Goal: Task Accomplishment & Management: Manage account settings

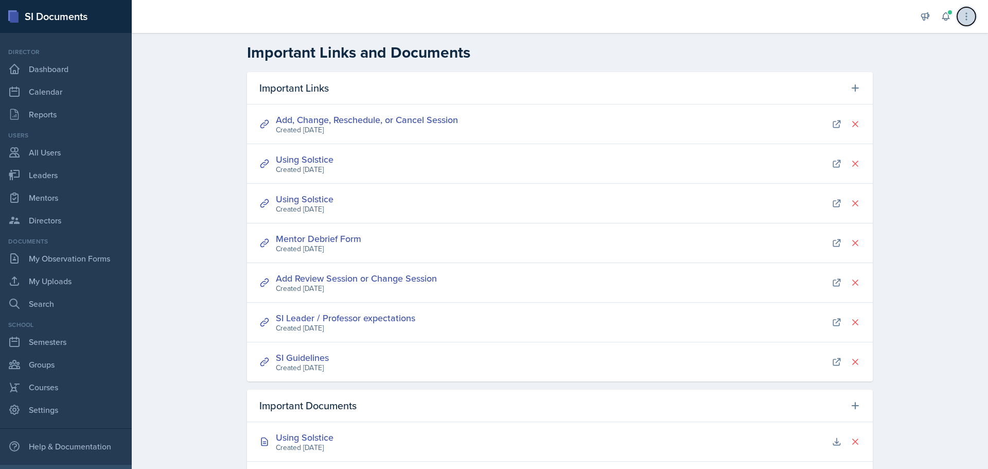
click at [963, 17] on icon at bounding box center [966, 16] width 10 height 10
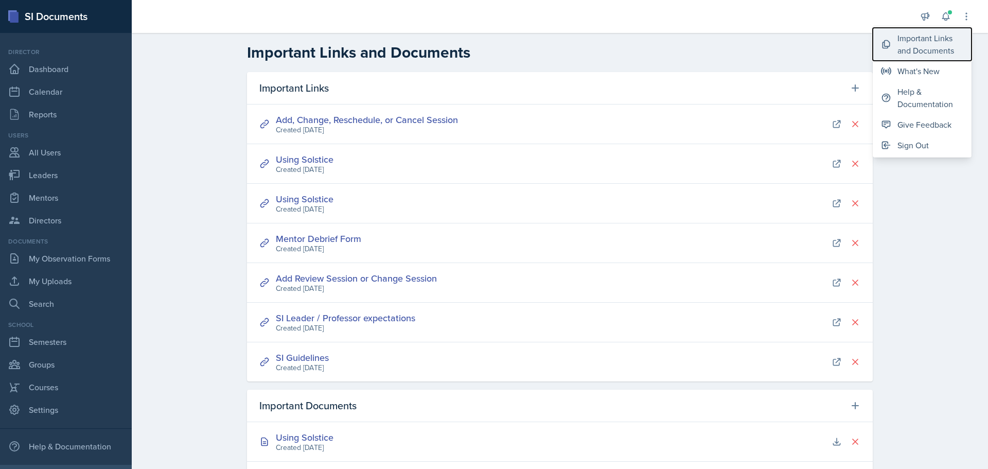
click at [925, 49] on div "Important Links and Documents" at bounding box center [930, 44] width 66 height 25
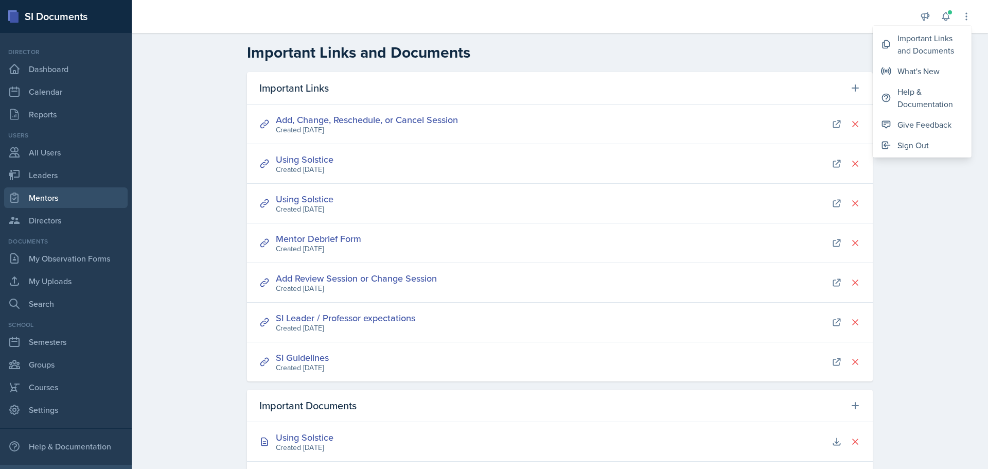
click at [42, 197] on link "Mentors" at bounding box center [65, 197] width 123 height 21
select select "a8c40de0-d7eb-4f82-90ee-ac0c6ce45f71"
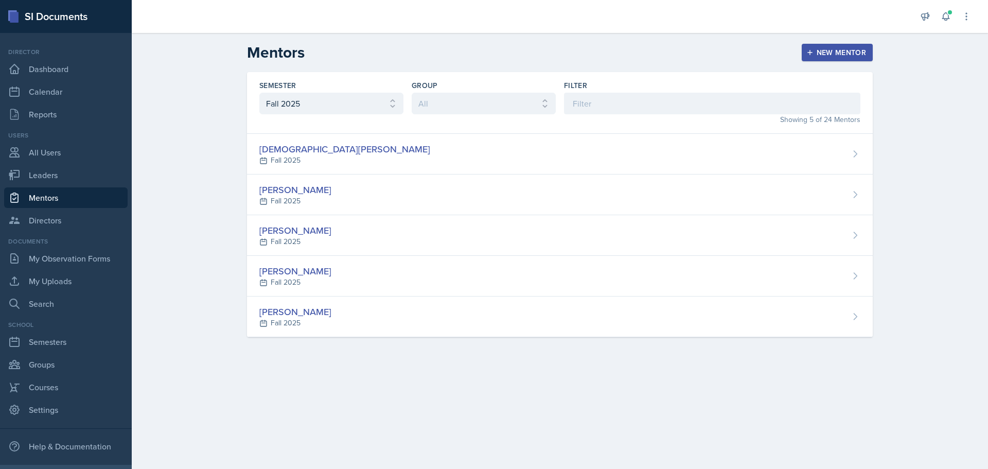
click at [849, 50] on div "New Mentor" at bounding box center [837, 52] width 58 height 8
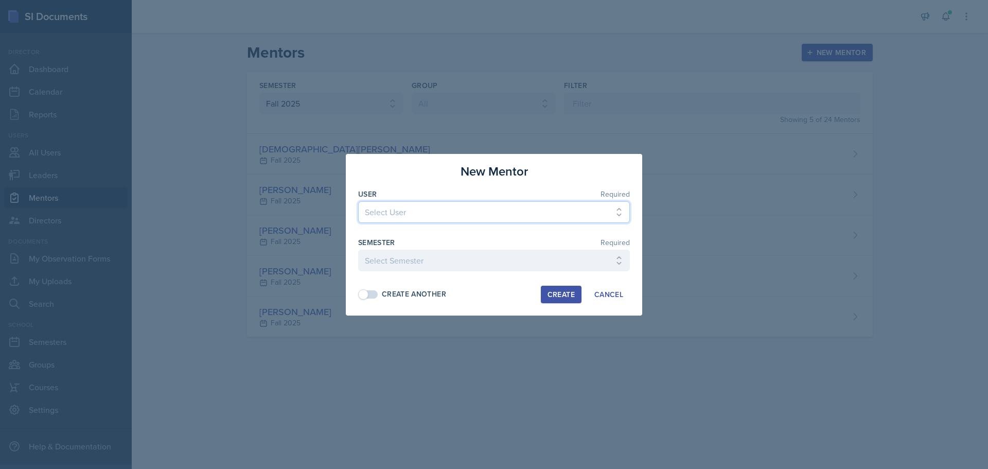
click at [408, 209] on select "Select User Vaidehi Gandhe Hamid Jaeyoung Jahangir Ashirwad Sharma Dahal Stepha…" at bounding box center [494, 212] width 272 height 22
click at [409, 210] on select "Select User Vaidehi Gandhe Hamid Jaeyoung Jahangir Ashirwad Sharma Dahal Stepha…" at bounding box center [494, 212] width 272 height 22
select select "f362e21b-64f3-4b0b-af86-458e842ae65d"
click at [358, 201] on select "Select User Vaidehi Gandhe Hamid Jaeyoung Jahangir Ashirwad Sharma Dahal Stepha…" at bounding box center [494, 212] width 272 height 22
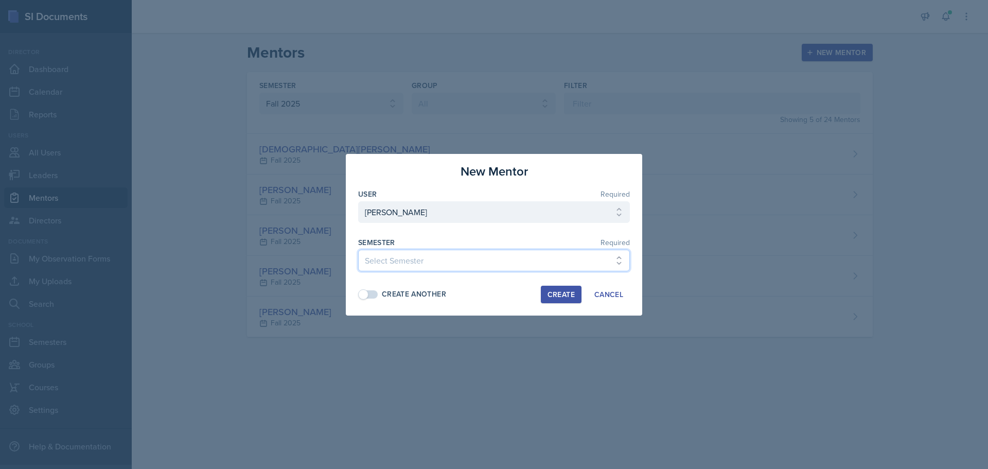
click at [407, 261] on select "Select Semester Fall 2025 Spring 2025 Fall 2024 Spring 2024 Fall 2023" at bounding box center [494, 261] width 272 height 22
select select "a8c40de0-d7eb-4f82-90ee-ac0c6ce45f71"
click at [358, 250] on select "Select Semester Fall 2025 Spring 2025 Fall 2024 Spring 2024 Fall 2023" at bounding box center [494, 261] width 272 height 22
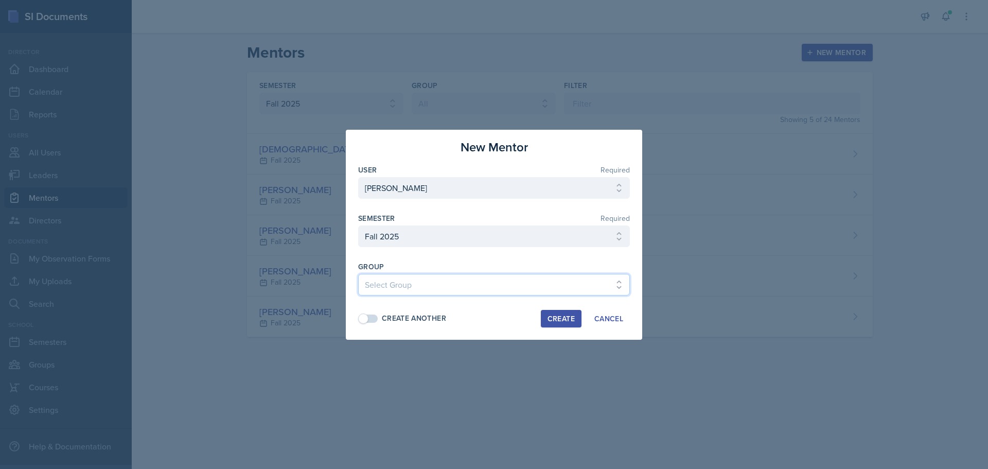
click at [412, 285] on select "Select Group Lauryn's Group Robin's Group Sumaiya's Group Vaidehi's Group Yash'…" at bounding box center [494, 285] width 272 height 22
select select "47bddda7-1073-4b8f-a275-bc3e2943c942"
click at [358, 274] on select "Select Group Lauryn's Group Robin's Group Sumaiya's Group Vaidehi's Group Yash'…" at bounding box center [494, 285] width 272 height 22
click at [556, 316] on div "Create" at bounding box center [560, 318] width 27 height 8
select select
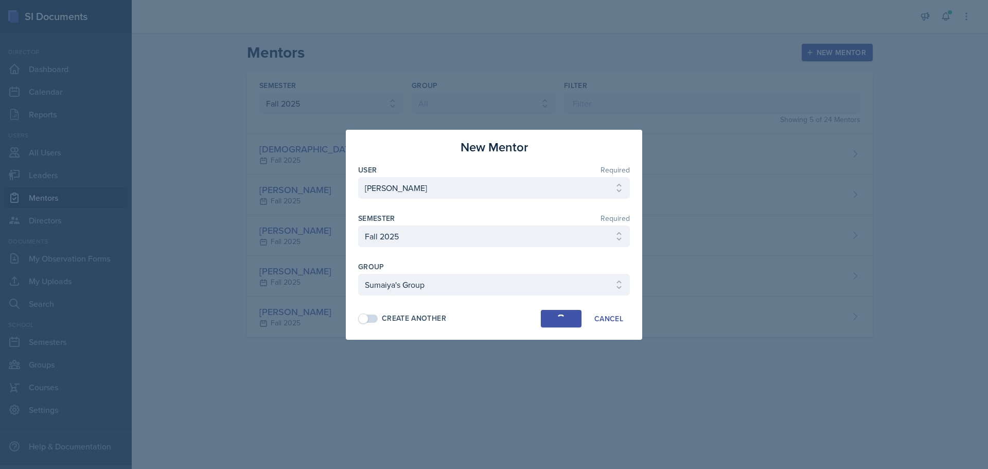
select select
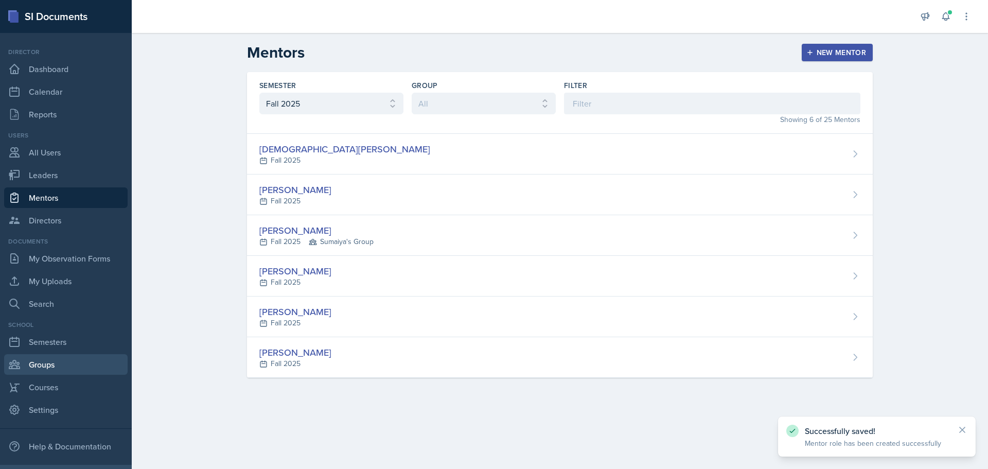
click at [50, 360] on link "Groups" at bounding box center [65, 364] width 123 height 21
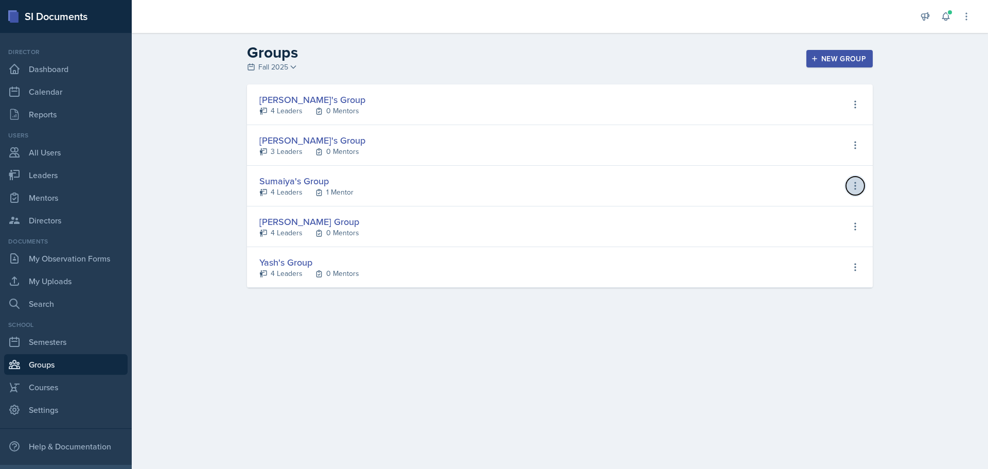
click at [856, 182] on icon at bounding box center [855, 186] width 10 height 10
click at [799, 245] on div "Edit Group" at bounding box center [805, 248] width 38 height 12
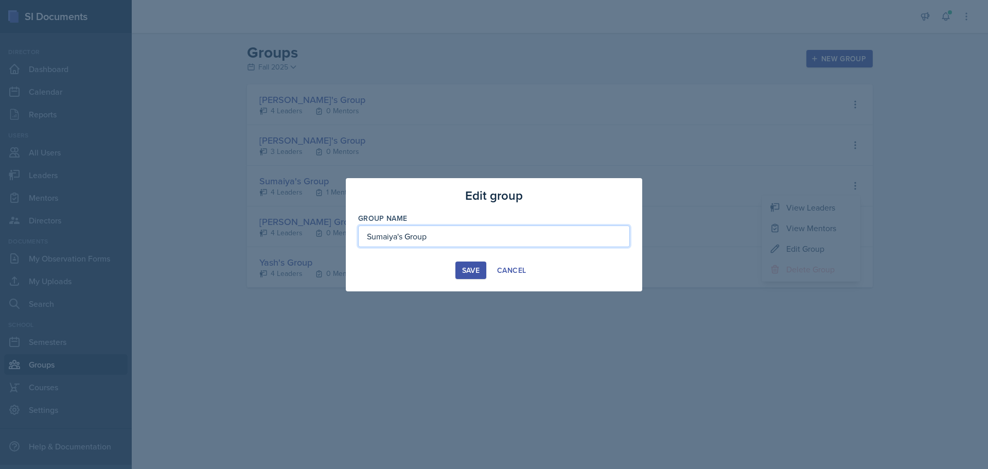
click at [397, 236] on input "Sumaiya's Group" at bounding box center [494, 236] width 272 height 22
drag, startPoint x: 397, startPoint y: 236, endPoint x: 288, endPoint y: 232, distance: 108.7
click at [288, 232] on div "Edit group Group Name Sumaiya's Group Save Cancel" at bounding box center [494, 234] width 988 height 469
type input "Gautam's Group"
click at [462, 264] on button "Save" at bounding box center [470, 269] width 31 height 17
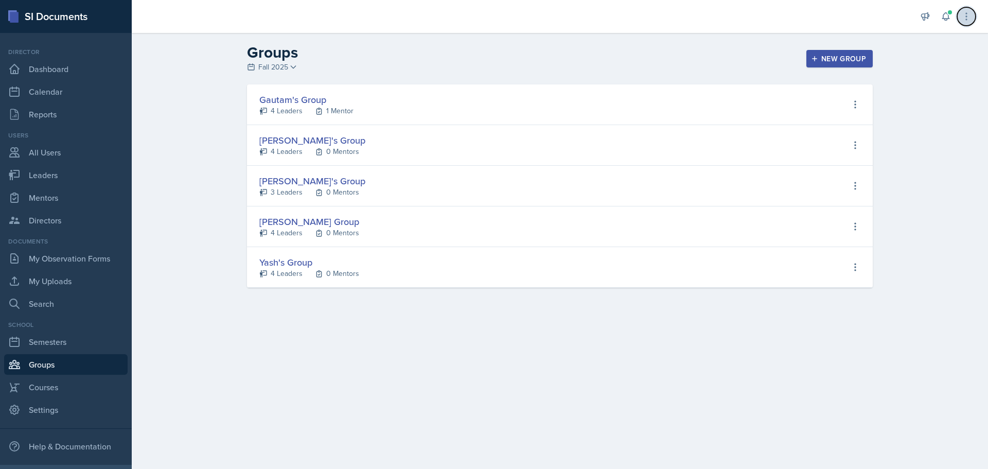
click at [964, 16] on icon at bounding box center [966, 16] width 10 height 10
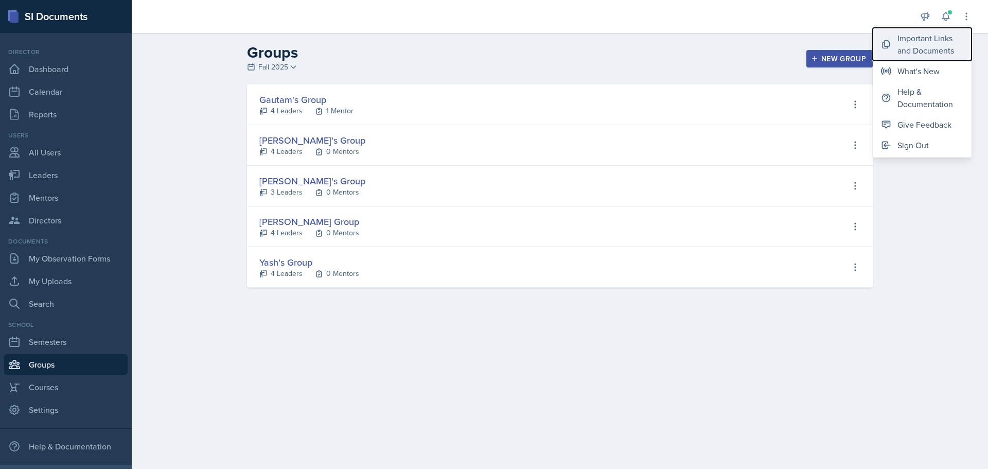
click at [928, 42] on div "Important Links and Documents" at bounding box center [930, 44] width 66 height 25
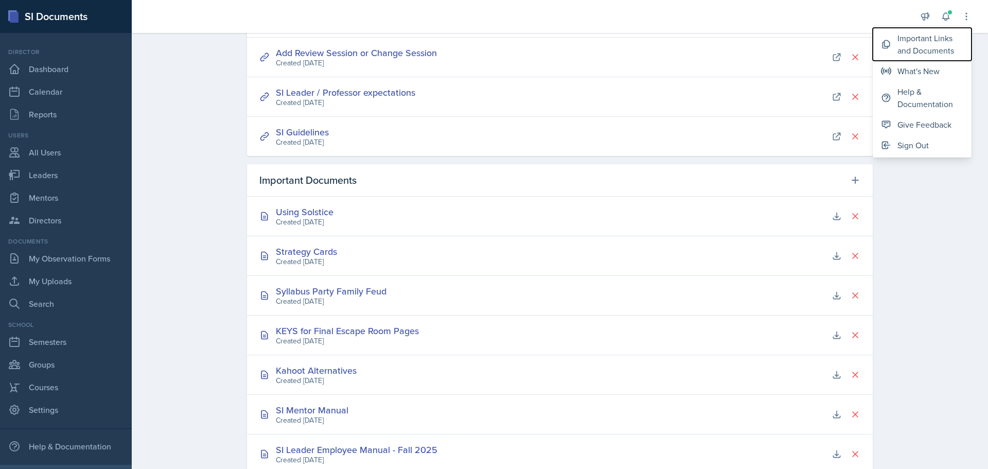
scroll to position [255, 0]
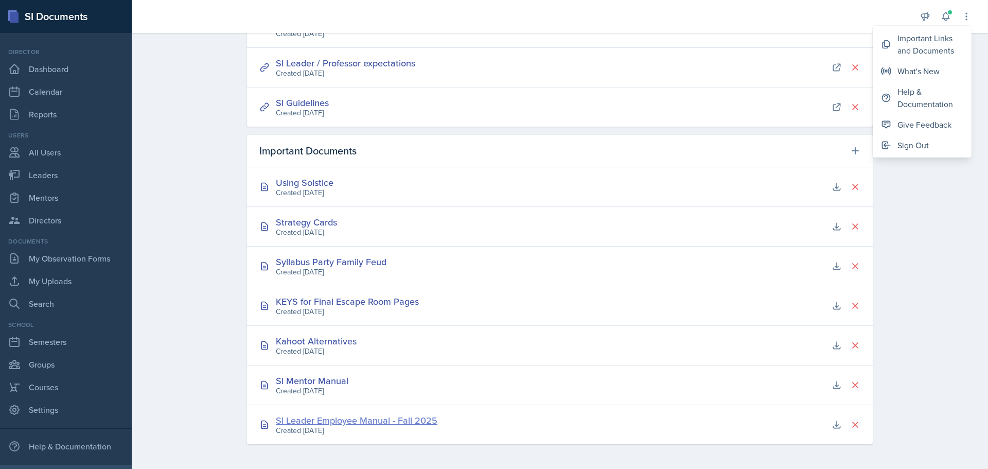
click at [365, 421] on div "SI Leader Employee Manual - Fall 2025" at bounding box center [357, 420] width 162 height 14
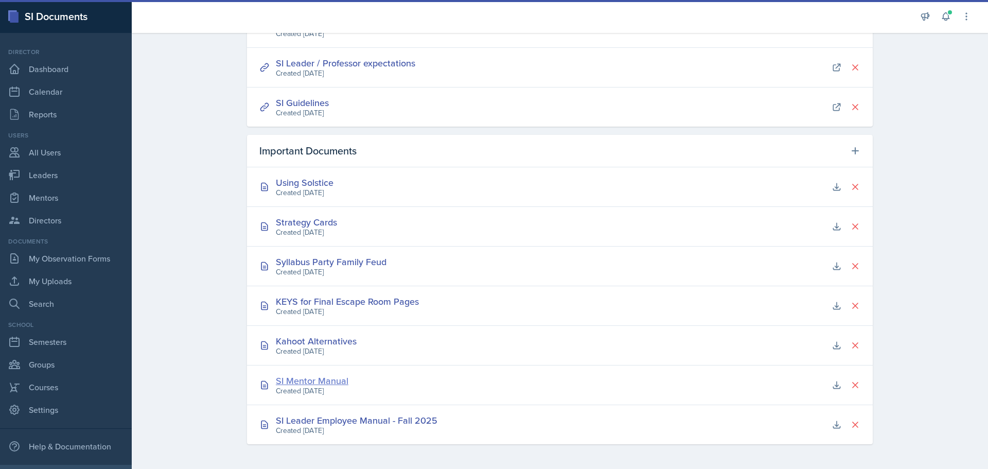
click at [315, 383] on div "SI Mentor Manual" at bounding box center [312, 381] width 73 height 14
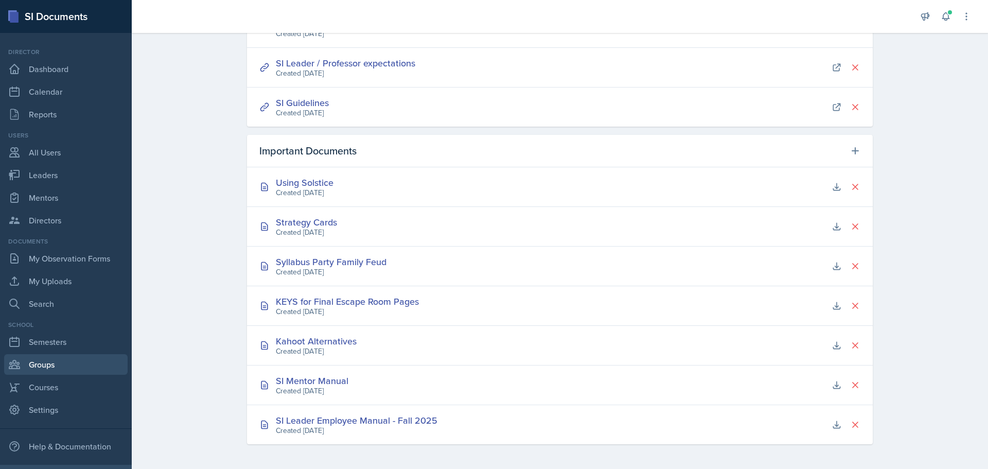
click at [45, 366] on link "Groups" at bounding box center [65, 364] width 123 height 21
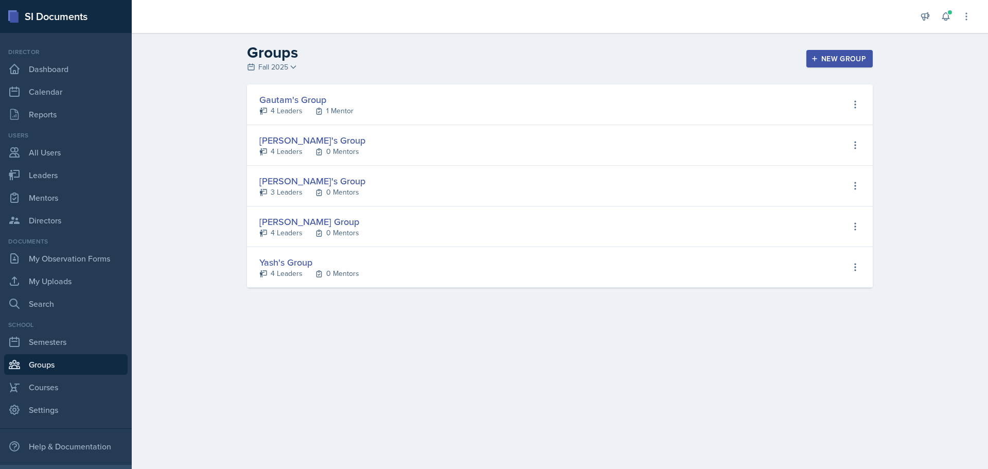
click at [282, 97] on div "Gautam's Group" at bounding box center [306, 100] width 94 height 14
click at [294, 111] on div "4 Leaders" at bounding box center [287, 110] width 32 height 11
select select "a8c40de0-d7eb-4f82-90ee-ac0c6ce45f71"
select select "47bddda7-1073-4b8f-a275-bc3e2943c942"
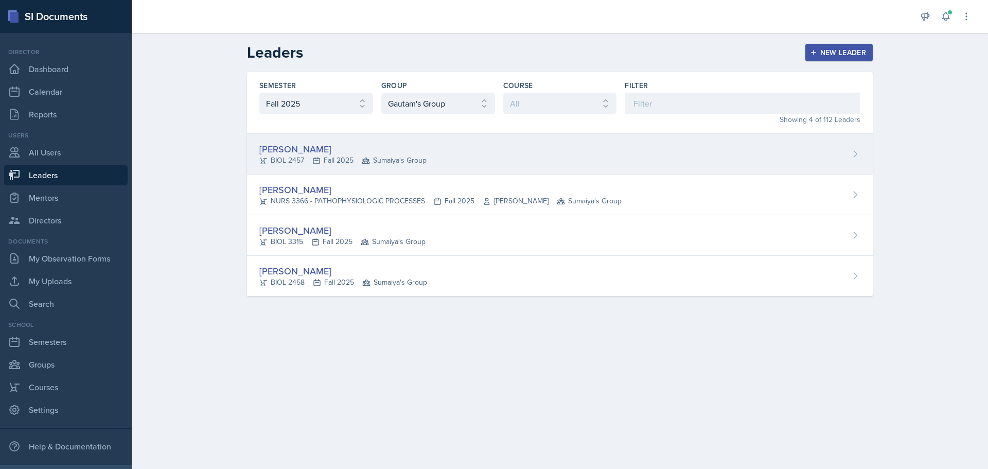
click at [311, 148] on div "[PERSON_NAME]" at bounding box center [342, 149] width 167 height 14
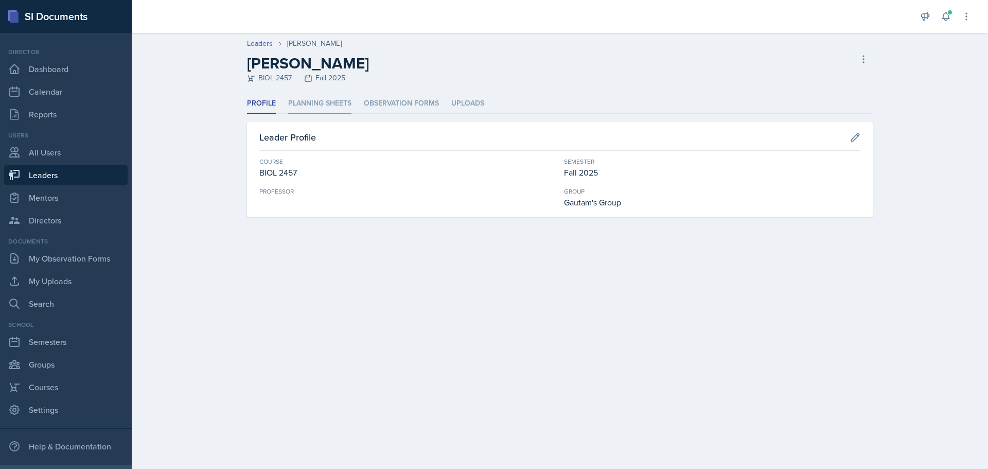
click at [320, 105] on li "Planning Sheets" at bounding box center [319, 104] width 63 height 20
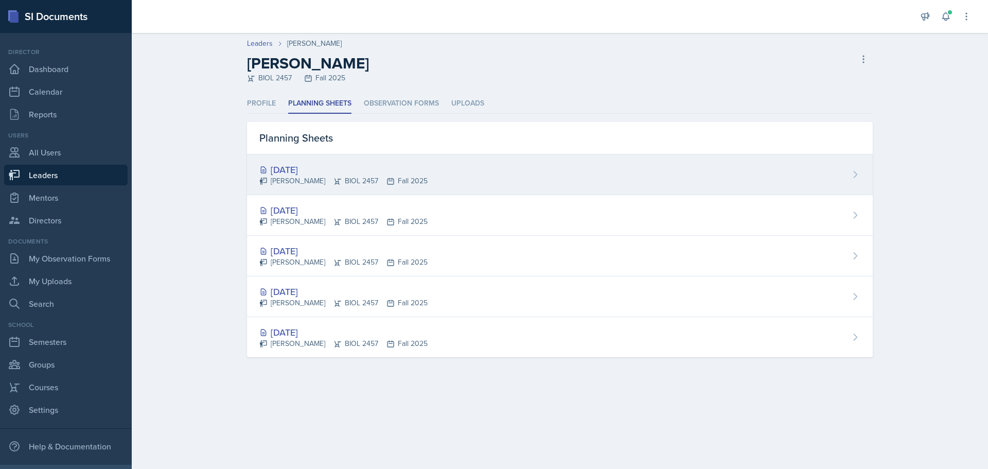
click at [350, 163] on div "Sep 4th, 2025" at bounding box center [343, 170] width 168 height 14
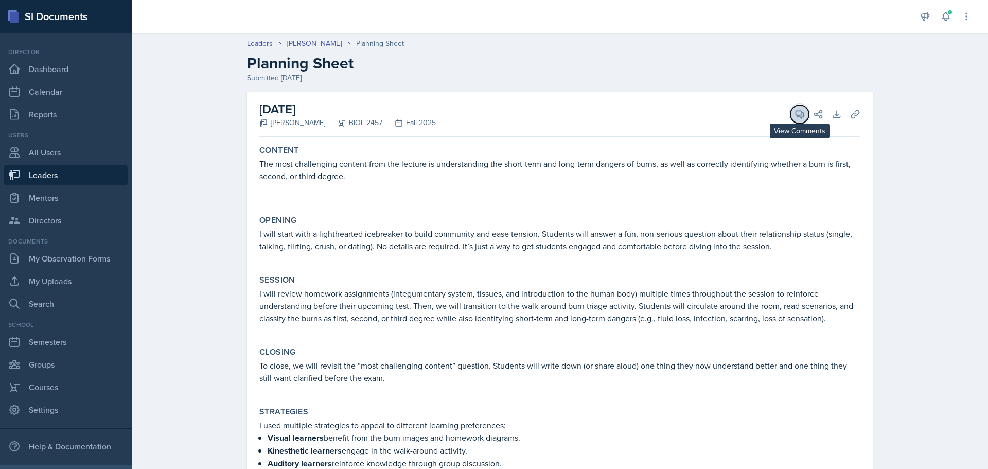
click at [794, 113] on icon at bounding box center [799, 114] width 10 height 10
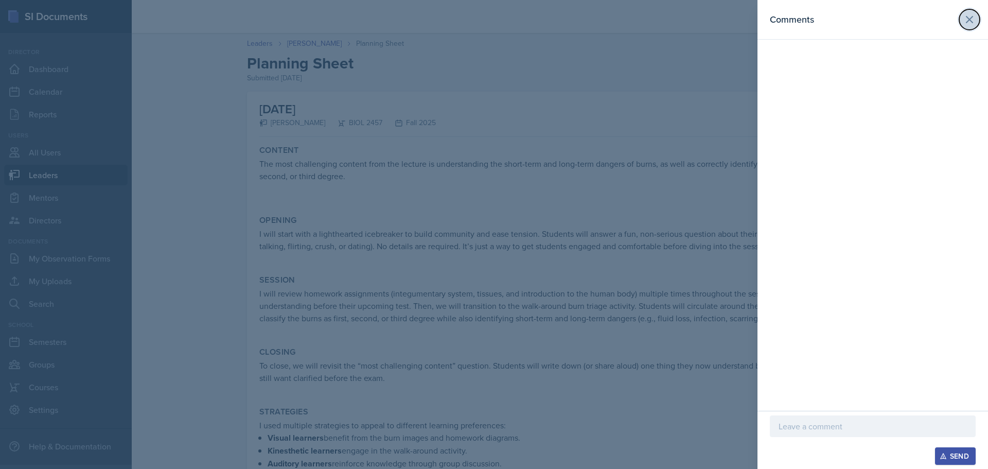
click at [969, 16] on icon at bounding box center [969, 19] width 12 height 12
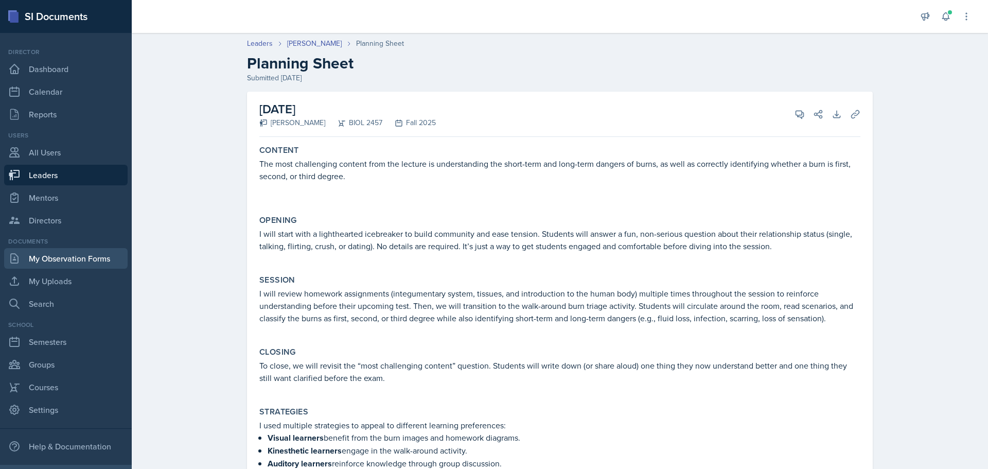
click at [103, 262] on link "My Observation Forms" at bounding box center [65, 258] width 123 height 21
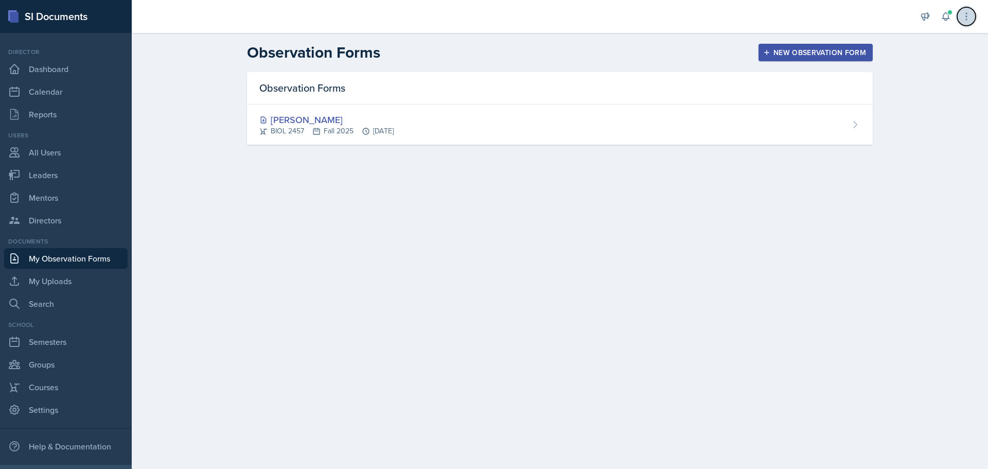
click at [971, 14] on button at bounding box center [966, 16] width 19 height 19
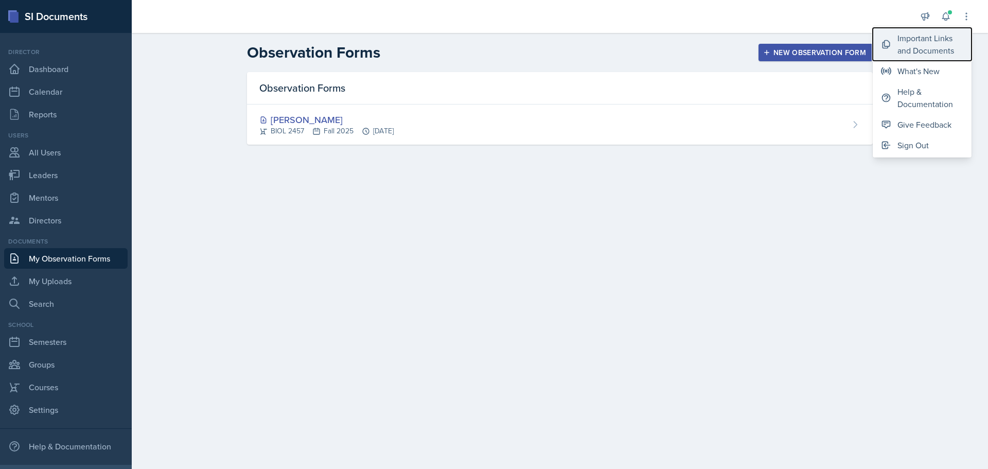
click at [936, 41] on div "Important Links and Documents" at bounding box center [930, 44] width 66 height 25
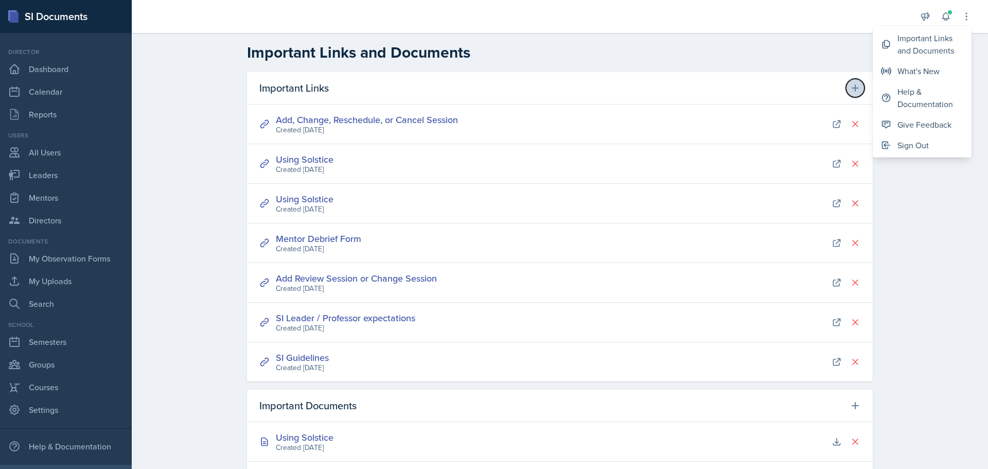
click at [854, 86] on icon at bounding box center [855, 88] width 10 height 10
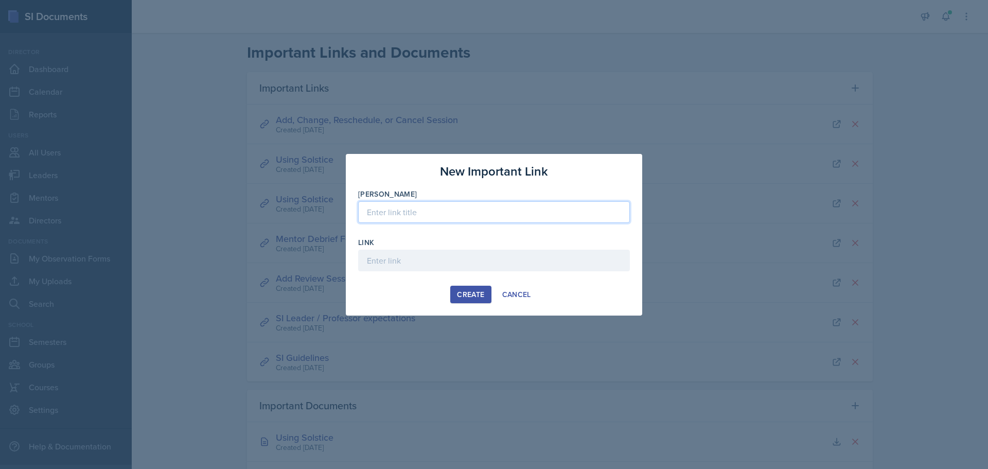
click at [435, 213] on input at bounding box center [494, 212] width 272 height 22
type input "SI Debriefing Form"
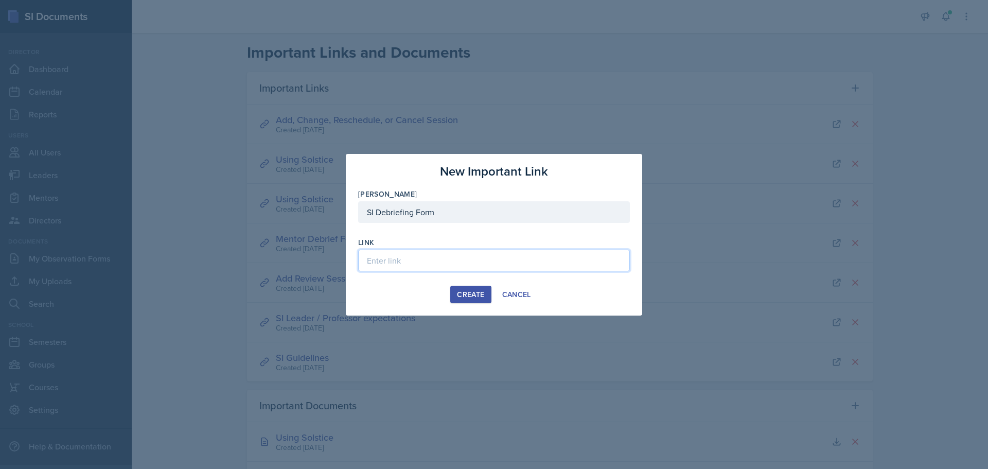
paste input "https://forms.office.com/Pages/ResponsePage.aspx?id=Q1vcXL7XqkyBc3KeOwpi2Zo8Q1q…"
type input "https://forms.office.com/Pages/ResponsePage.aspx?id=Q1vcXL7XqkyBc3KeOwpi2Zo8Q1q…"
click at [471, 291] on div "Create" at bounding box center [470, 294] width 27 height 8
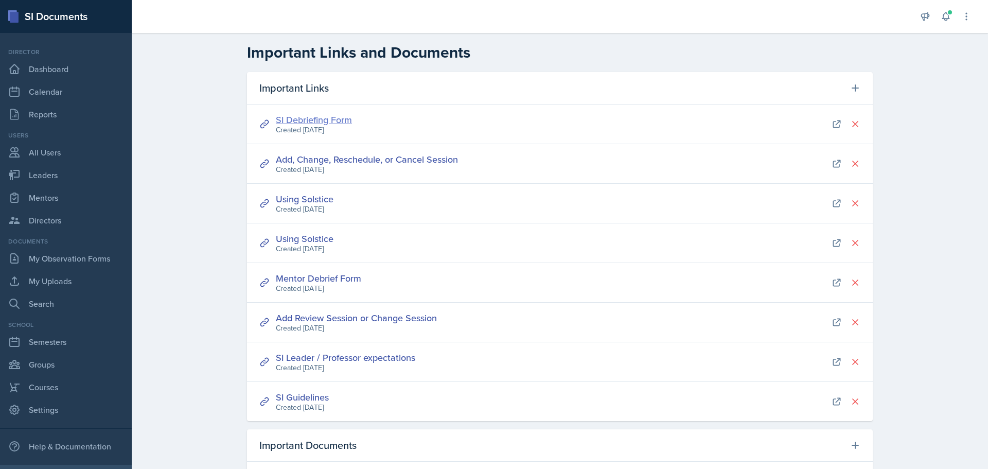
click at [298, 121] on link "SI Debriefing Form" at bounding box center [314, 119] width 76 height 13
click at [31, 369] on link "Groups" at bounding box center [65, 364] width 123 height 21
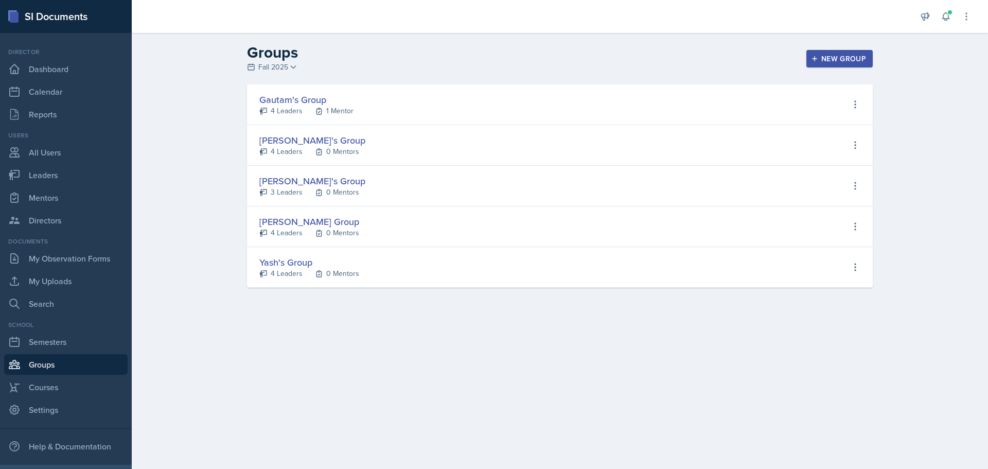
click at [273, 98] on div "Gautam's Group" at bounding box center [306, 100] width 94 height 14
click at [279, 106] on div "4 Leaders" at bounding box center [287, 110] width 32 height 11
select select "a8c40de0-d7eb-4f82-90ee-ac0c6ce45f71"
select select "47bddda7-1073-4b8f-a275-bc3e2943c942"
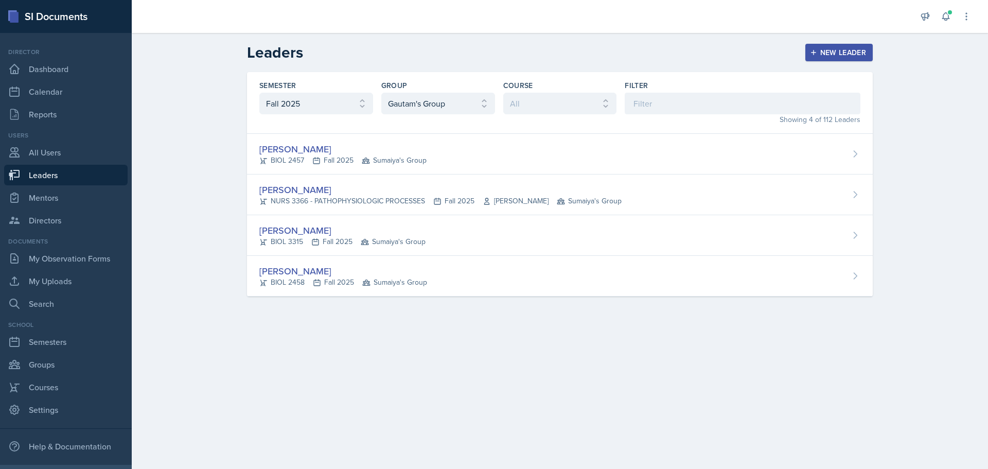
click at [845, 57] on div "New Leader" at bounding box center [839, 52] width 55 height 8
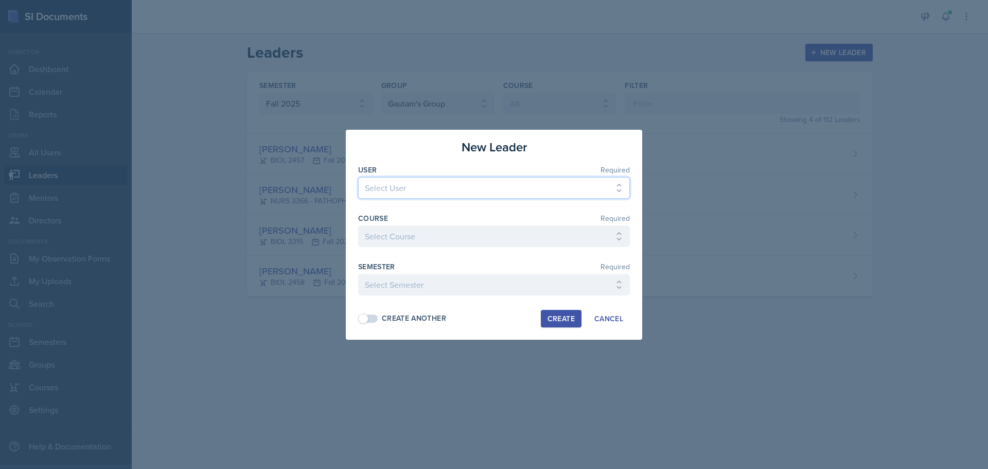
click at [424, 185] on select "Select User Vaidehi Gandhe Hamid Jaeyoung Jahangir Ashirwad Sharma Dahal Stepha…" at bounding box center [494, 188] width 272 height 22
click at [349, 287] on div "New Leader User Required Select User Vaidehi Gandhe Hamid Jaeyoung Jahangir Ash…" at bounding box center [494, 235] width 296 height 210
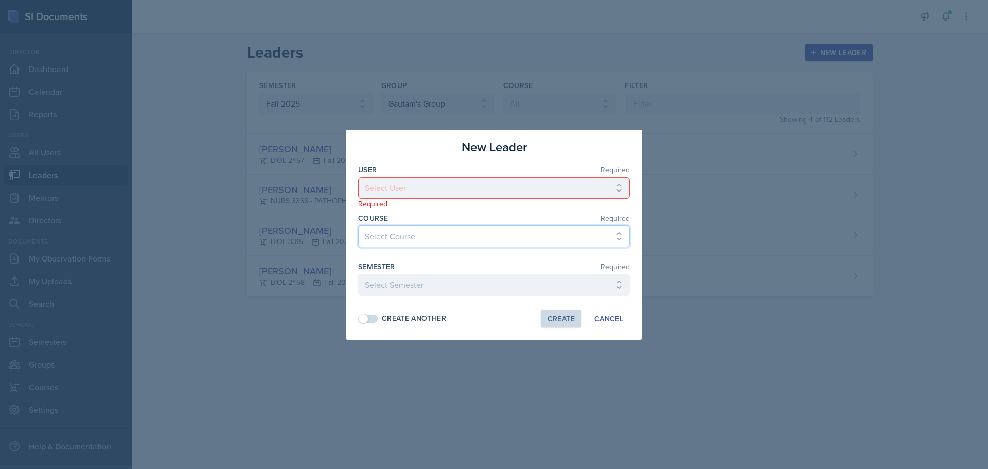
click at [389, 240] on select "Select Course ASTR 1345 BIOL 1345 BIOL 1441 BIOL 1442 BIOL 2300 BIOL 2444 BIOL …" at bounding box center [494, 236] width 272 height 22
click at [387, 289] on select "Select Semester Fall 2025 Spring 2025 Fall 2024 Spring 2024 Fall 2023" at bounding box center [494, 285] width 272 height 22
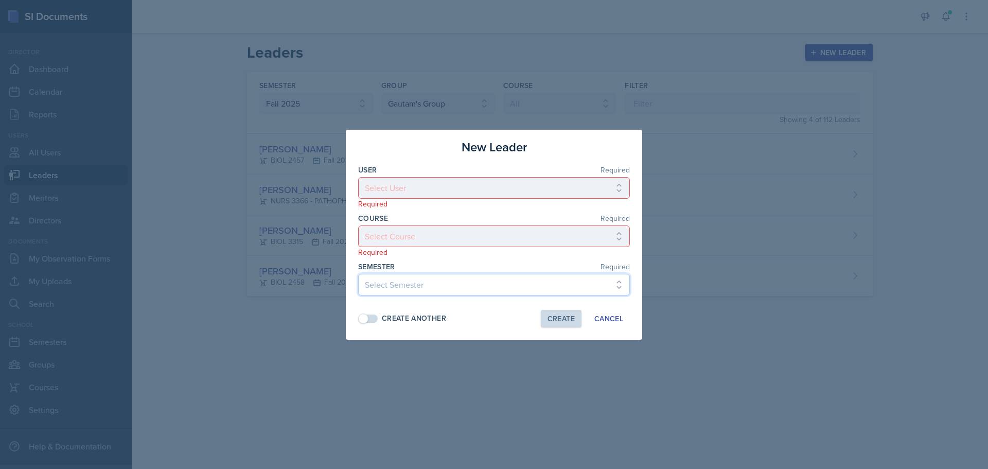
select select "a8c40de0-d7eb-4f82-90ee-ac0c6ce45f71"
click at [358, 274] on select "Select Semester Fall 2025 Spring 2025 Fall 2024 Spring 2024 Fall 2023" at bounding box center [494, 285] width 272 height 22
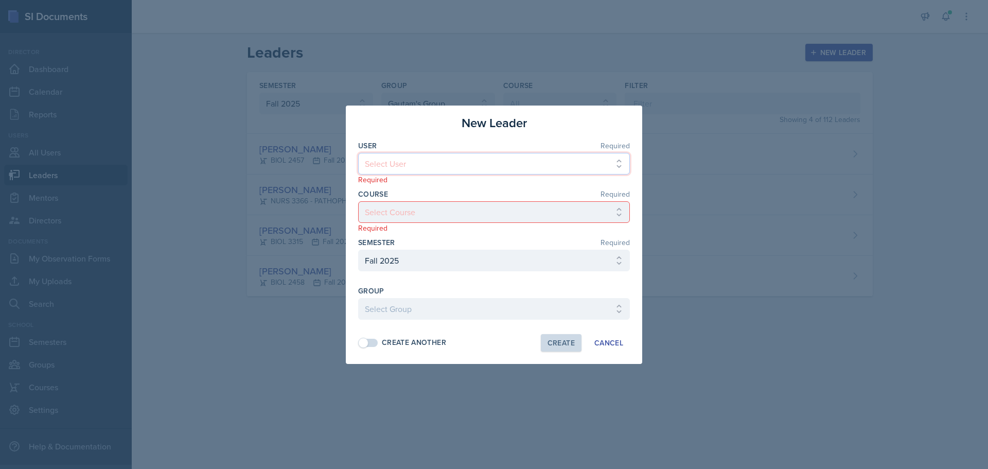
click at [409, 156] on select "Select User Vaidehi Gandhe Hamid Jaeyoung Jahangir Ashirwad Sharma Dahal Stepha…" at bounding box center [494, 164] width 272 height 22
select select "49b217bf-75bb-4267-9770-53bc4371d9dc"
click at [358, 153] on select "Select User Vaidehi Gandhe Hamid Jaeyoung Jahangir Ashirwad Sharma Dahal Stepha…" at bounding box center [494, 164] width 272 height 22
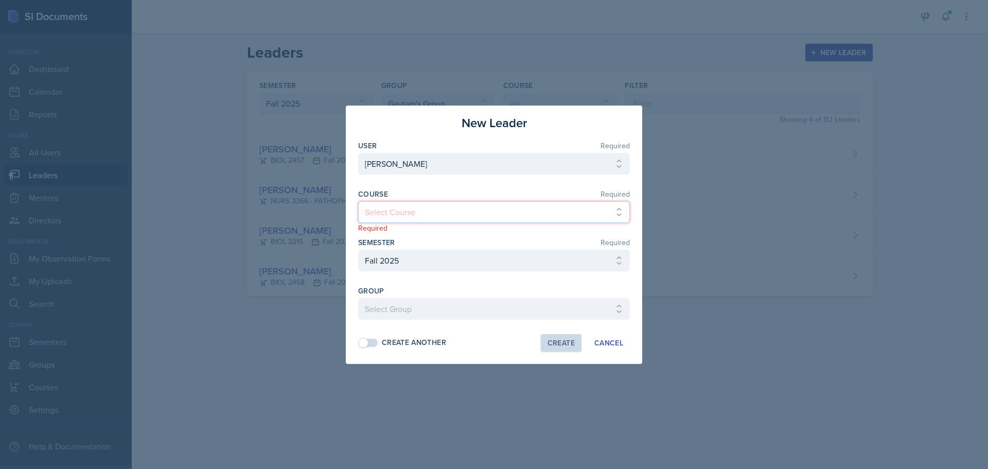
click at [431, 208] on select "Select Course ASTR 1345 BIOL 1345 BIOL 1441 BIOL 1442 BIOL 2300 BIOL 2444 BIOL …" at bounding box center [494, 212] width 272 height 22
select select "1bbcdf22-99f9-450b-9f19-770aad2fb55d"
click at [358, 201] on select "Select Course ASTR 1345 BIOL 1345 BIOL 1441 BIOL 1442 BIOL 2300 BIOL 2444 BIOL …" at bounding box center [494, 212] width 272 height 22
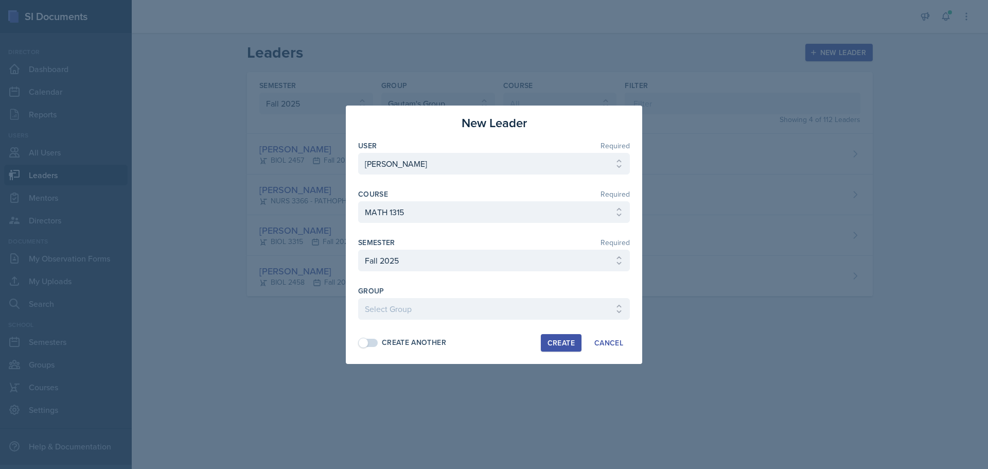
click at [570, 344] on div "Create" at bounding box center [560, 343] width 27 height 8
select select
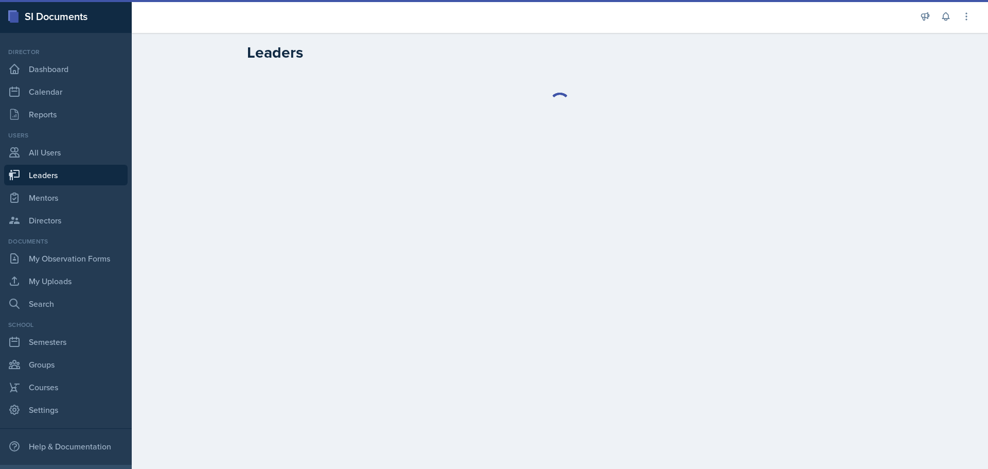
select select "a8c40de0-d7eb-4f82-90ee-ac0c6ce45f71"
select select "47bddda7-1073-4b8f-a275-bc3e2943c942"
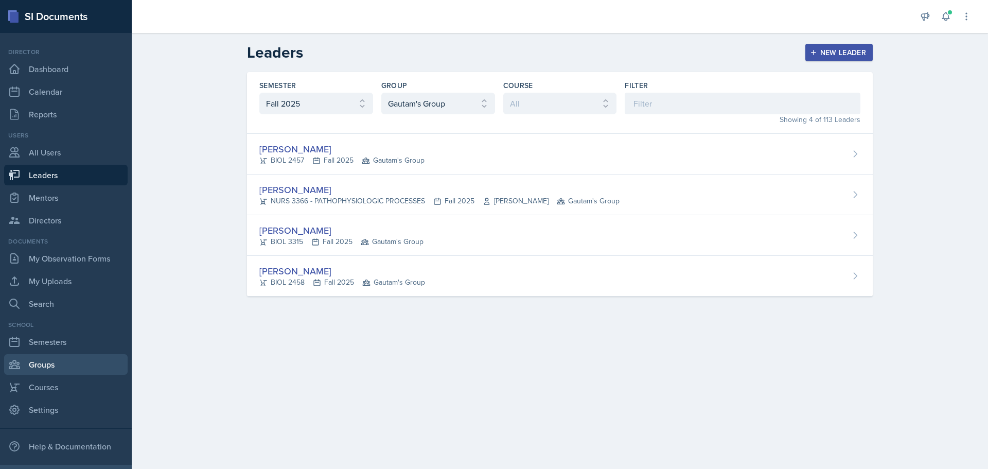
click at [36, 360] on link "Groups" at bounding box center [65, 364] width 123 height 21
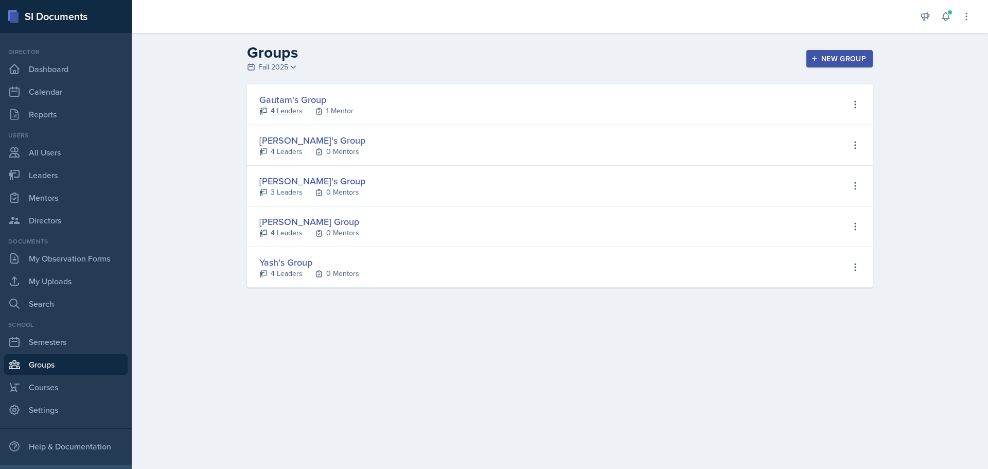
click at [280, 110] on div "4 Leaders" at bounding box center [287, 110] width 32 height 11
select select "a8c40de0-d7eb-4f82-90ee-ac0c6ce45f71"
select select "47bddda7-1073-4b8f-a275-bc3e2943c942"
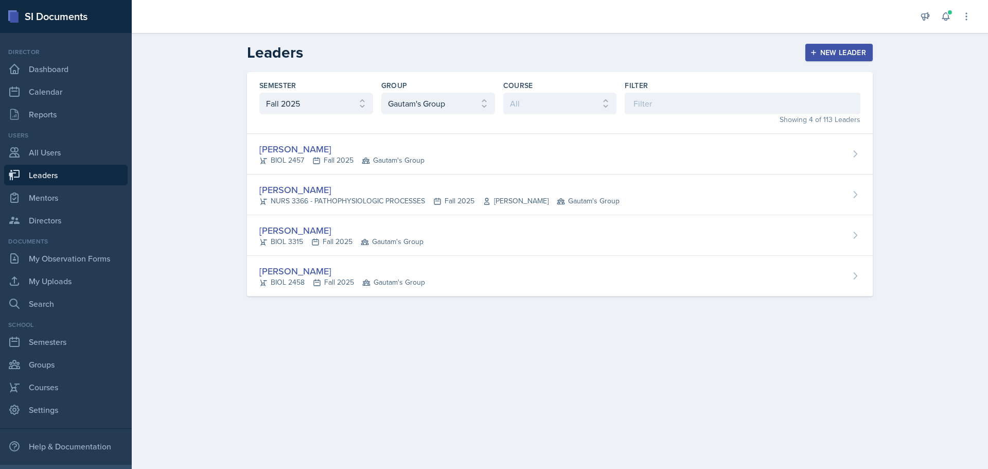
click at [36, 173] on link "Leaders" at bounding box center [65, 175] width 123 height 21
click at [33, 170] on link "Leaders" at bounding box center [65, 175] width 123 height 21
click at [41, 147] on link "All Users" at bounding box center [65, 152] width 123 height 21
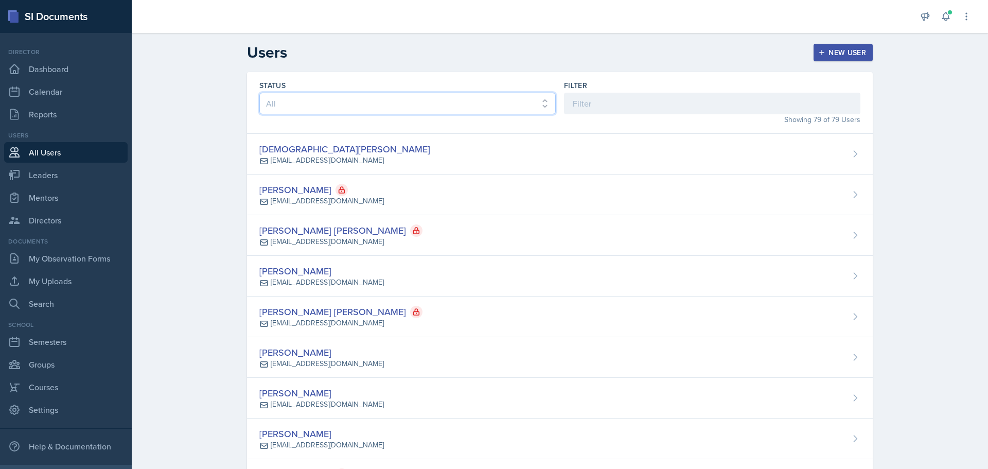
click at [320, 102] on select "All Active Inactive" at bounding box center [407, 104] width 296 height 22
select select "true"
click at [259, 93] on select "All Active Inactive" at bounding box center [407, 104] width 296 height 22
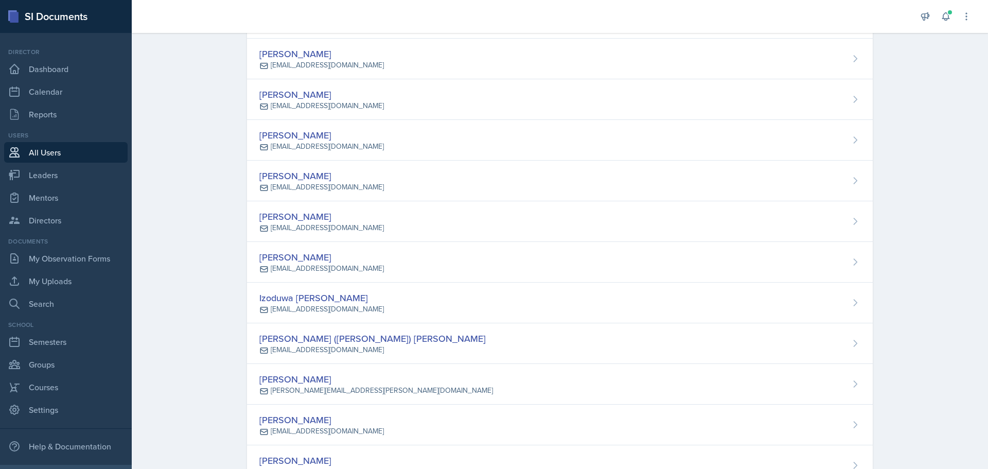
scroll to position [787, 0]
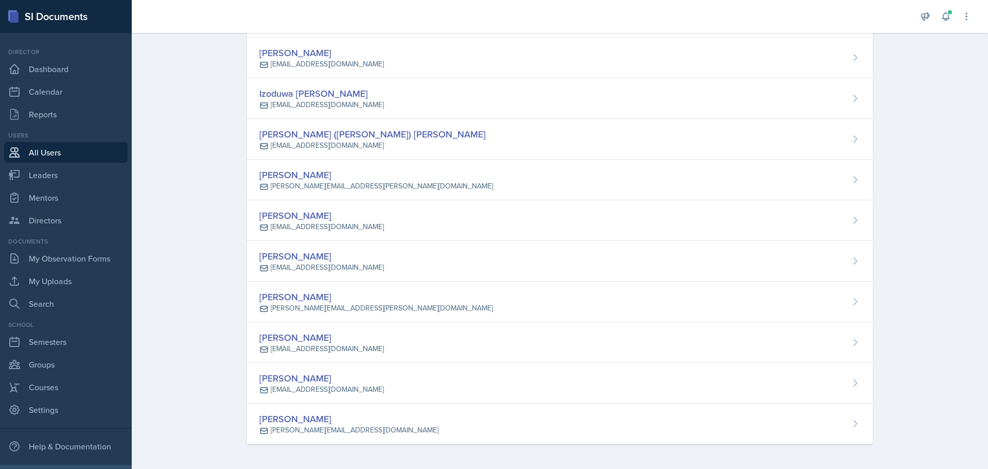
click at [364, 221] on div "Vy Pham vtp0228@mavs.uta.edu" at bounding box center [560, 220] width 626 height 41
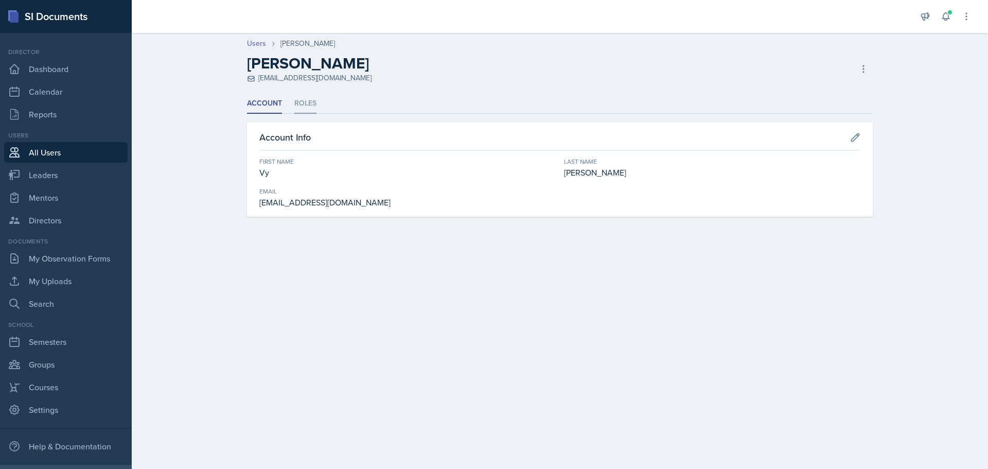
click at [306, 100] on li "Roles" at bounding box center [305, 104] width 22 height 20
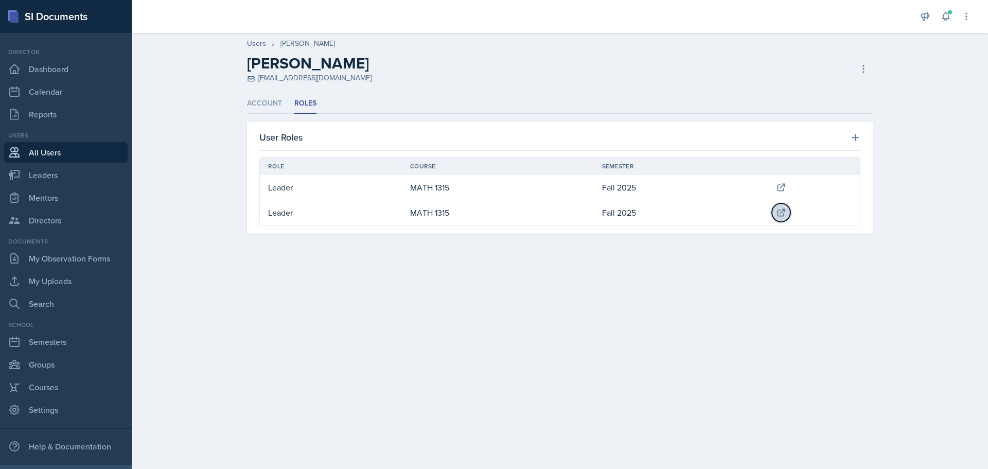
click at [783, 213] on icon at bounding box center [781, 212] width 10 height 10
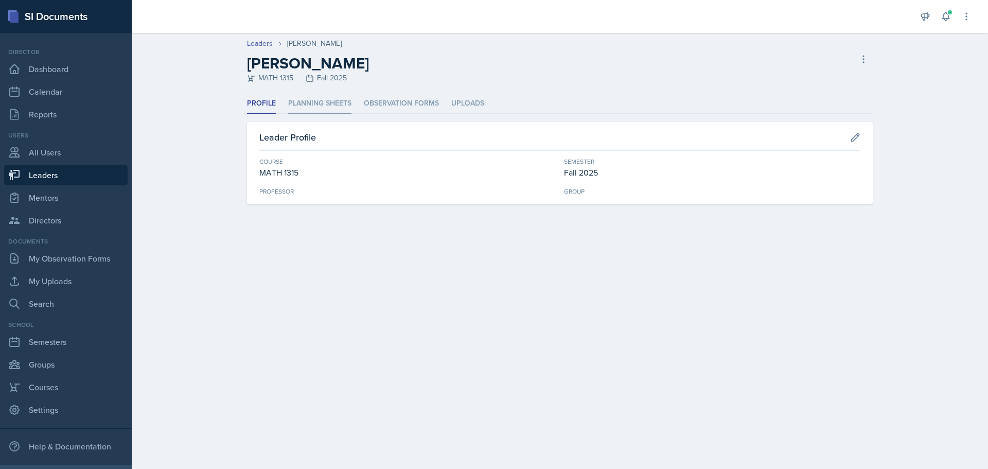
click at [322, 103] on li "Planning Sheets" at bounding box center [319, 104] width 63 height 20
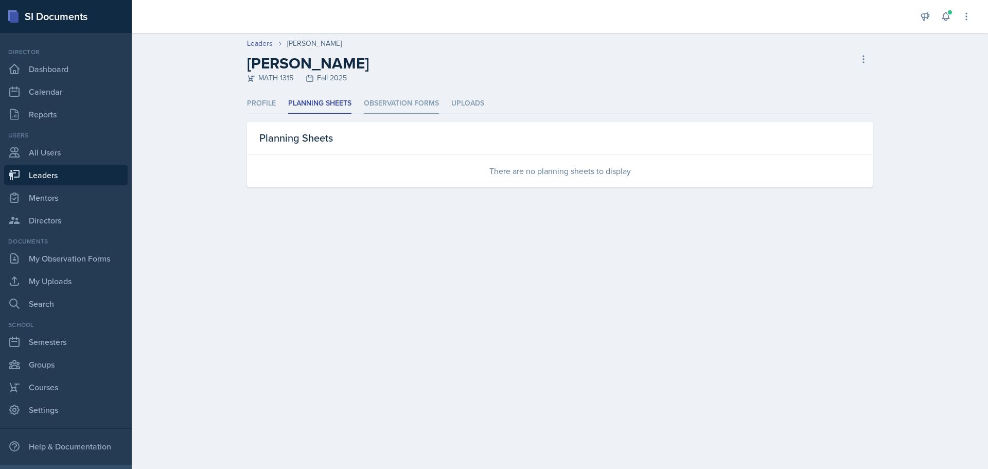
click at [409, 111] on li "Observation Forms" at bounding box center [401, 104] width 75 height 20
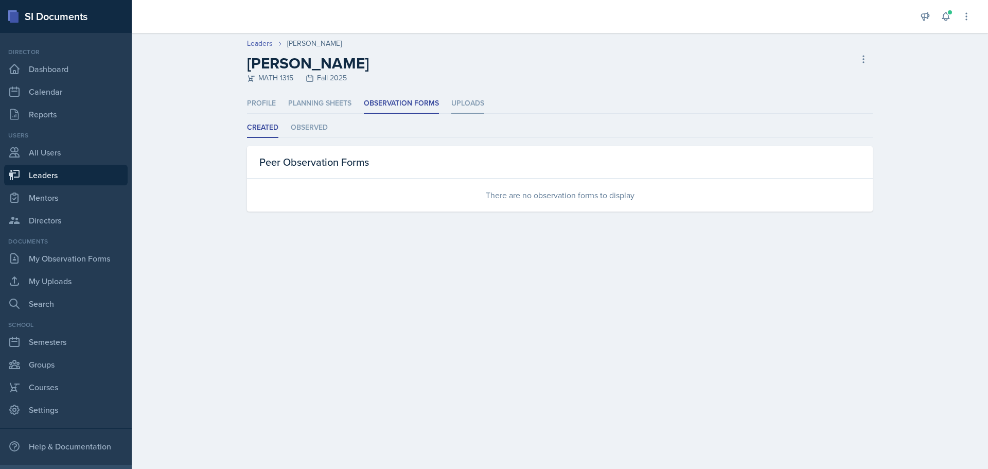
click at [467, 99] on li "Uploads" at bounding box center [467, 104] width 33 height 20
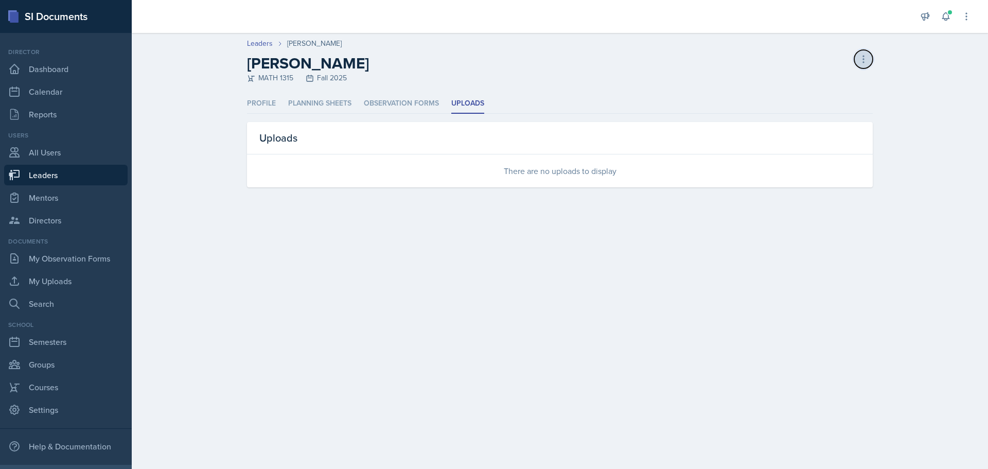
click at [870, 57] on button at bounding box center [863, 59] width 19 height 19
click at [815, 82] on div "Delete Leader" at bounding box center [819, 80] width 99 height 21
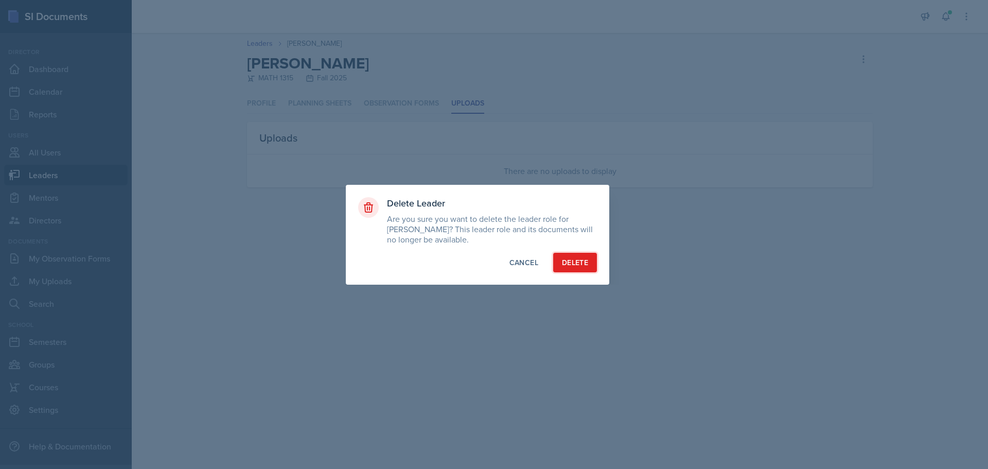
click at [585, 268] on button "Delete" at bounding box center [575, 263] width 44 height 20
select select "a8c40de0-d7eb-4f82-90ee-ac0c6ce45f71"
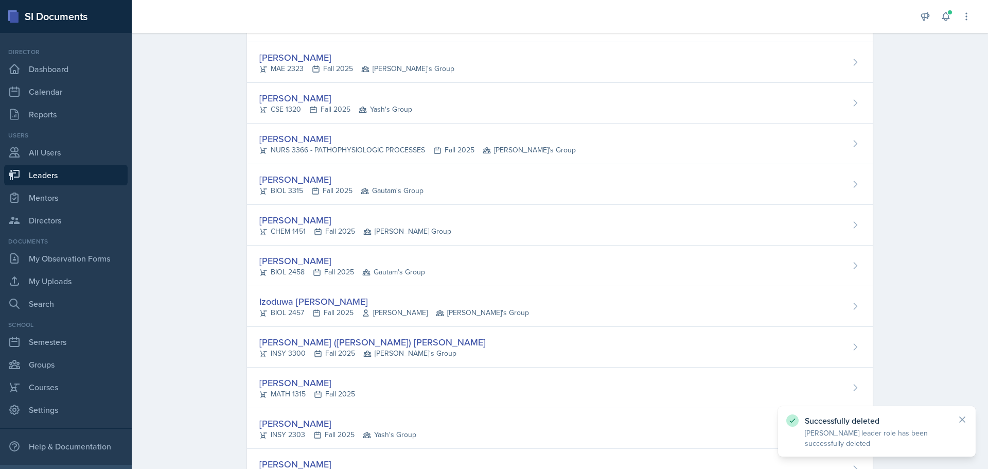
scroll to position [566, 0]
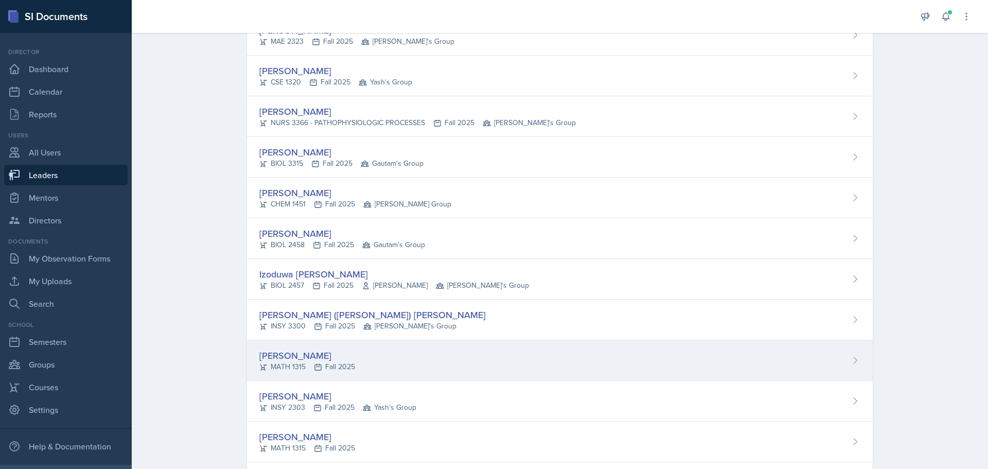
click at [272, 358] on div "[PERSON_NAME]" at bounding box center [307, 355] width 96 height 14
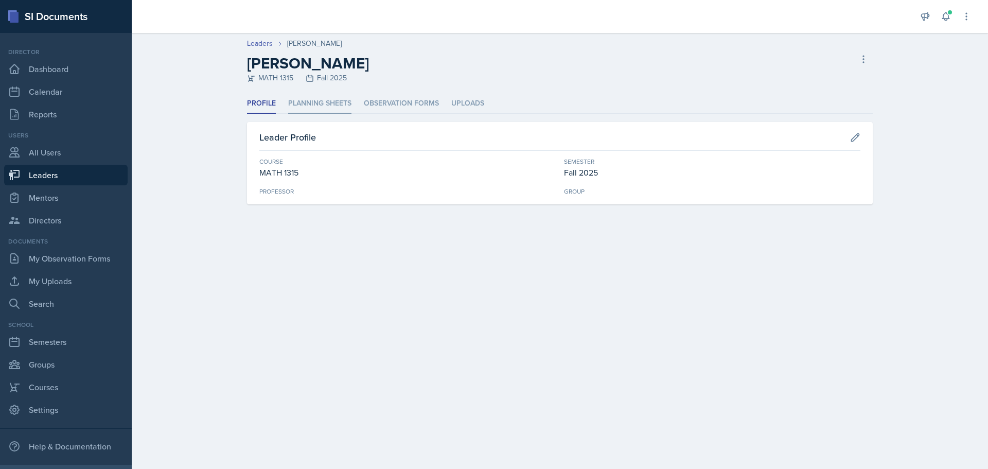
click at [315, 110] on li "Planning Sheets" at bounding box center [319, 104] width 63 height 20
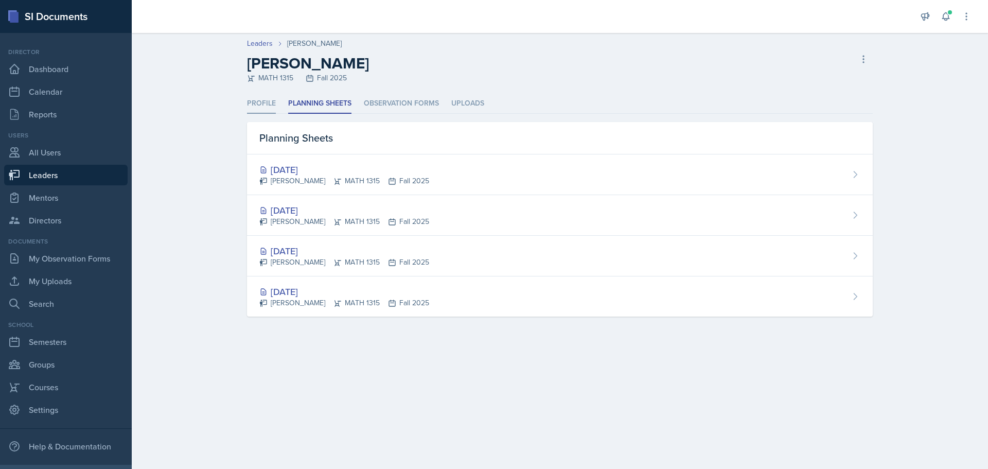
click at [267, 107] on li "Profile" at bounding box center [261, 104] width 29 height 20
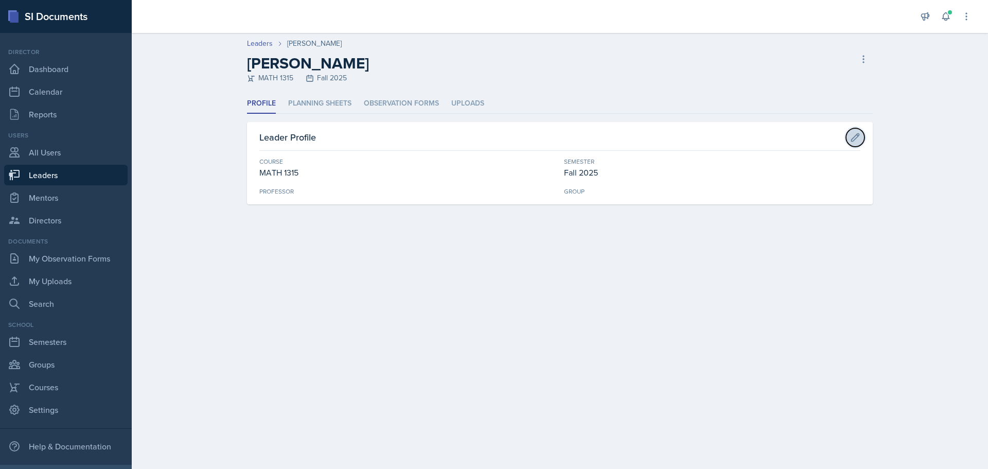
click at [855, 139] on icon at bounding box center [856, 137] width 8 height 8
select select "1bbcdf22-99f9-450b-9f19-770aad2fb55d"
select select "a8c40de0-d7eb-4f82-90ee-ac0c6ce45f71"
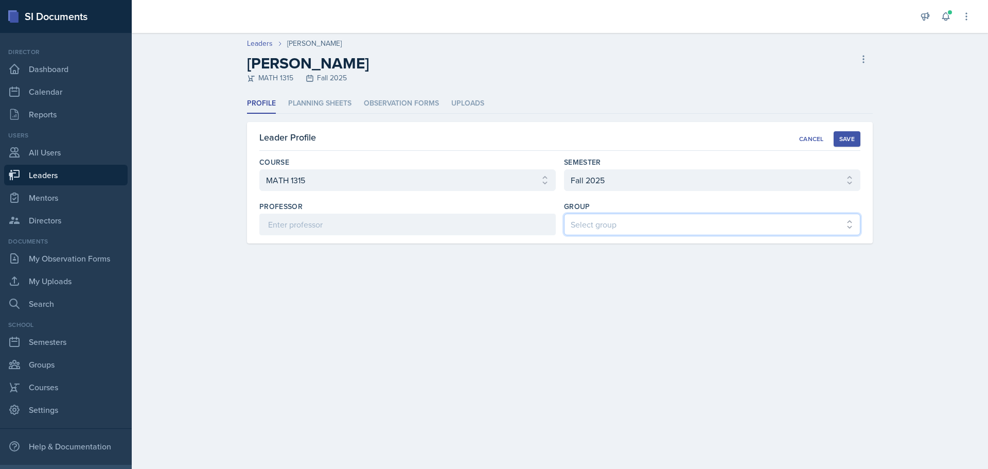
click at [635, 226] on select "Select group Gautam's Group Lauryn's Group Robin's Group Vaidehi's Group Yash's…" at bounding box center [712, 225] width 296 height 22
select select "47bddda7-1073-4b8f-a275-bc3e2943c942"
click at [564, 214] on select "Select group Gautam's Group Lauryn's Group Robin's Group Vaidehi's Group Yash's…" at bounding box center [712, 225] width 296 height 22
click at [850, 142] on div "Save" at bounding box center [846, 139] width 15 height 8
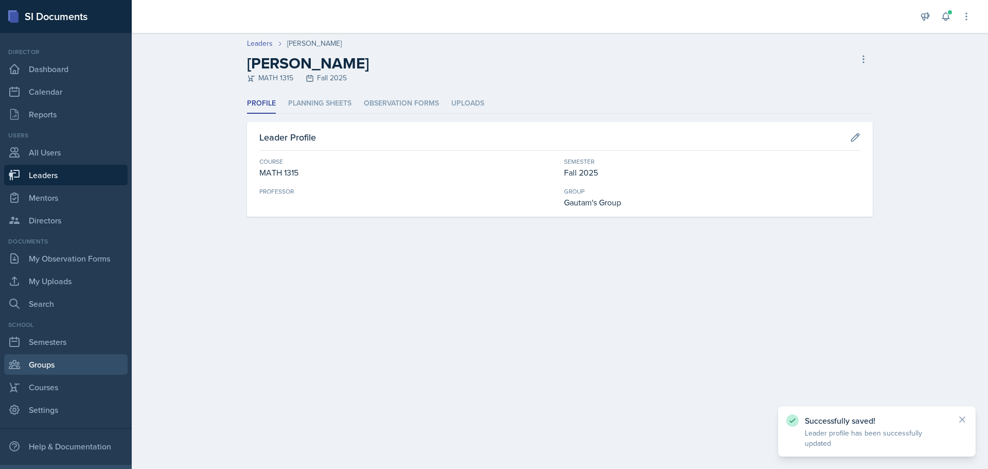
click at [44, 360] on link "Groups" at bounding box center [65, 364] width 123 height 21
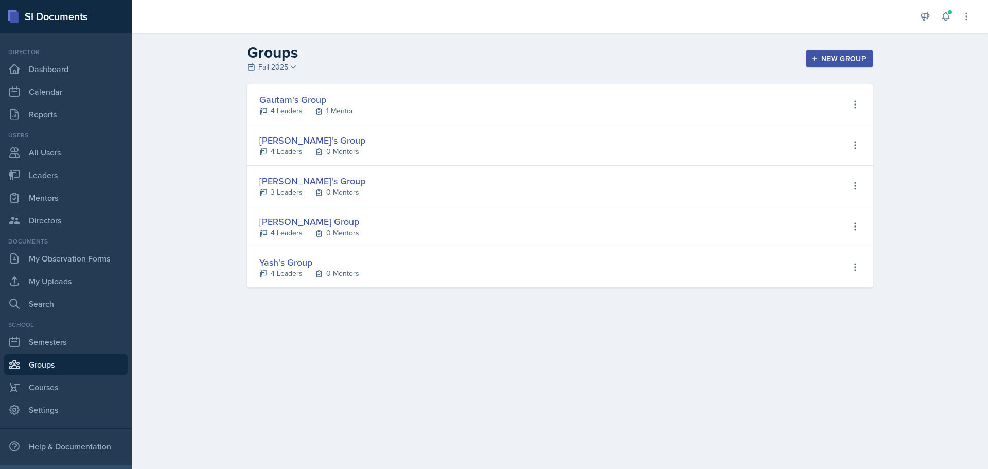
click at [293, 104] on div "Gautam's Group" at bounding box center [306, 100] width 94 height 14
click at [283, 113] on div "4 Leaders" at bounding box center [287, 110] width 32 height 11
select select "a8c40de0-d7eb-4f82-90ee-ac0c6ce45f71"
select select "47bddda7-1073-4b8f-a275-bc3e2943c942"
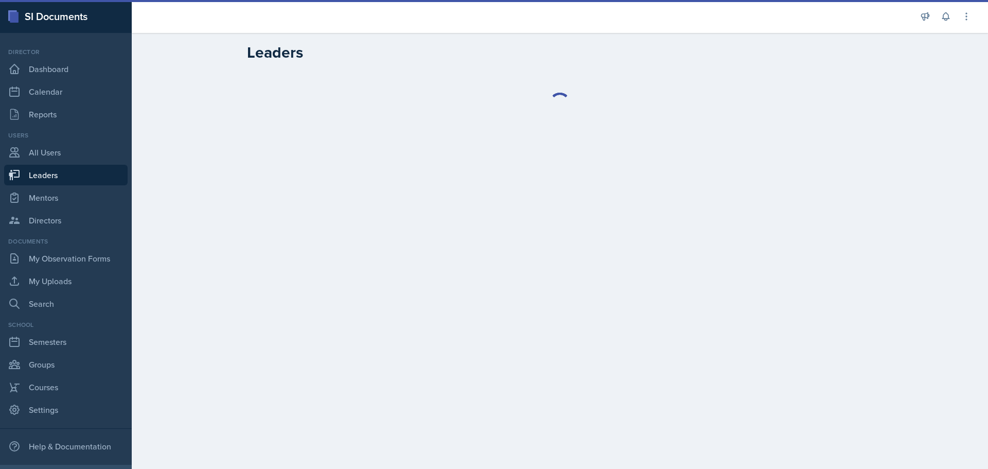
select select "a8c40de0-d7eb-4f82-90ee-ac0c6ce45f71"
select select "47bddda7-1073-4b8f-a275-bc3e2943c942"
